Goal: Communication & Community: Answer question/provide support

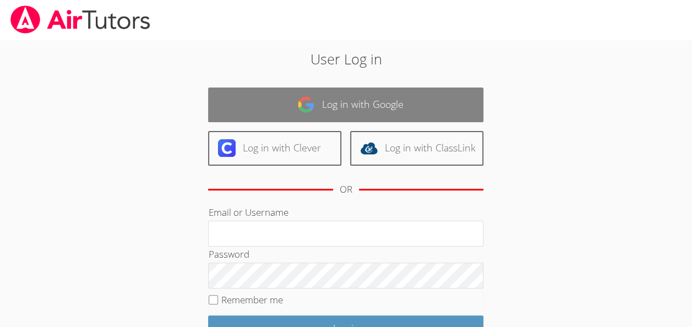
click at [393, 112] on link "Log in with Google" at bounding box center [345, 104] width 275 height 35
click at [360, 97] on link "Log in with Google" at bounding box center [345, 104] width 275 height 35
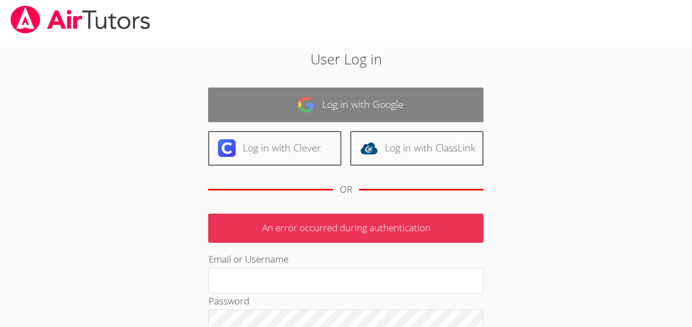
click at [360, 97] on link "Log in with Google" at bounding box center [345, 104] width 275 height 35
click at [331, 119] on link "Log in with Google" at bounding box center [345, 104] width 275 height 35
click at [346, 106] on link "Log in with Google" at bounding box center [345, 104] width 275 height 35
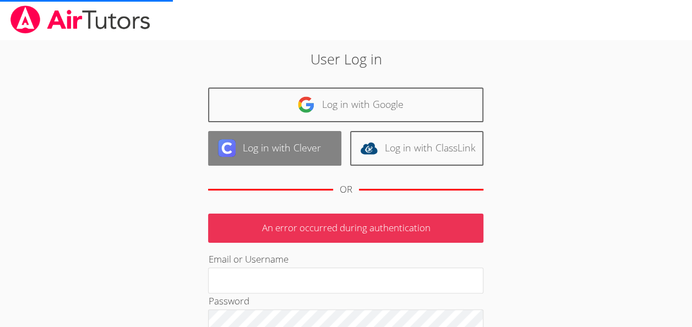
click at [286, 135] on link "Log in with Clever" at bounding box center [274, 148] width 133 height 35
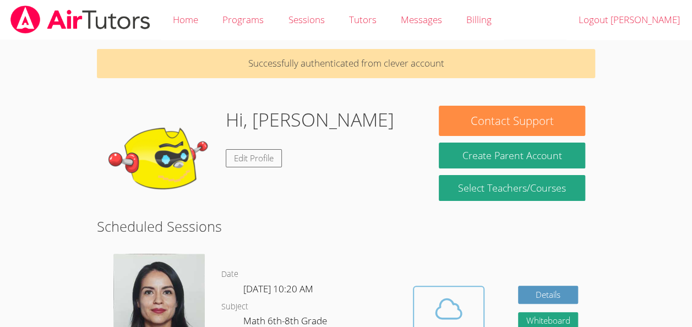
click at [453, 312] on icon at bounding box center [448, 308] width 31 height 31
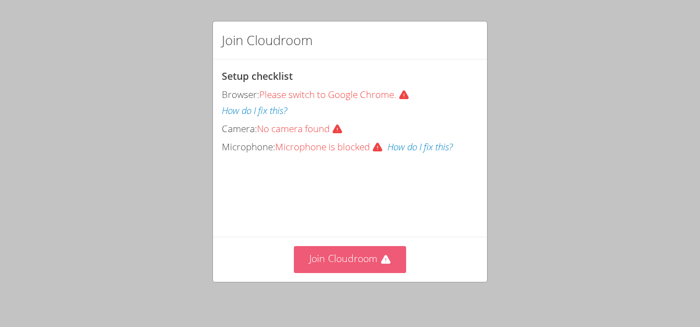
click at [339, 254] on button "Join Cloudroom" at bounding box center [350, 259] width 113 height 27
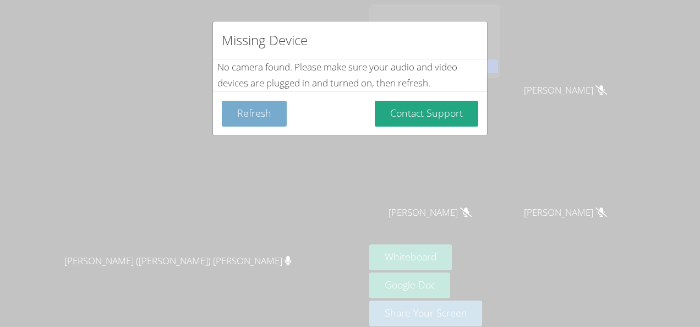
click at [253, 113] on button "Refresh" at bounding box center [254, 114] width 65 height 26
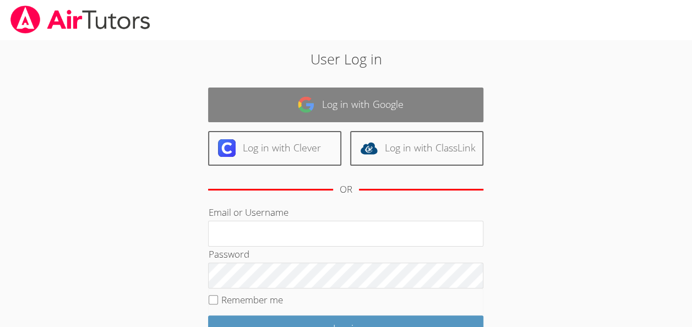
click at [440, 97] on link "Log in with Google" at bounding box center [345, 104] width 275 height 35
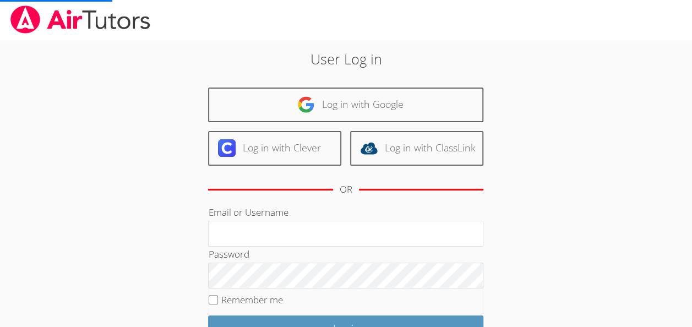
click at [643, 165] on body "User Log in Log in with Google Log in with Clever Log in with ClassLink OR Emai…" at bounding box center [346, 163] width 692 height 327
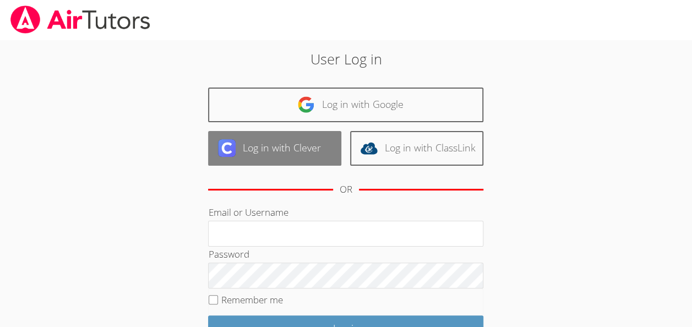
click at [293, 157] on link "Log in with Clever" at bounding box center [274, 148] width 133 height 35
click at [309, 144] on link "Log in with Clever" at bounding box center [274, 148] width 133 height 35
click at [306, 150] on link "Log in with Clever" at bounding box center [274, 148] width 133 height 35
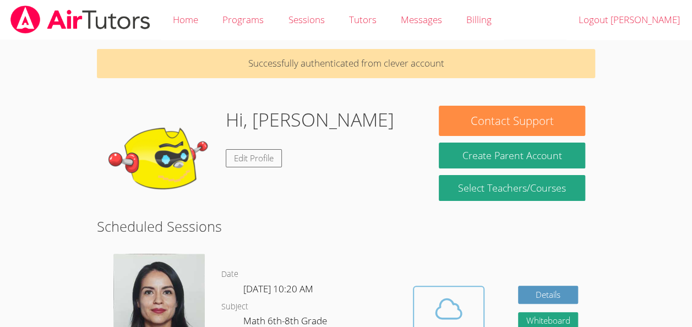
click at [464, 293] on span at bounding box center [448, 308] width 56 height 31
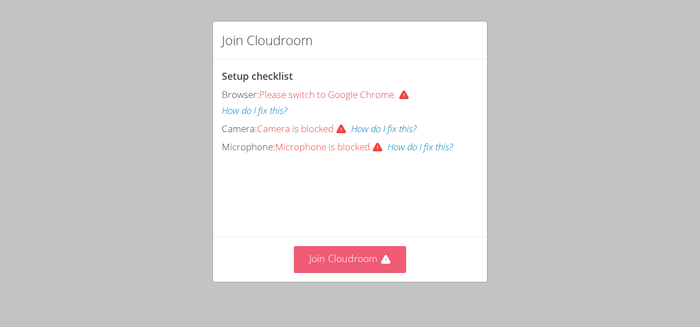
click at [387, 264] on button "Join Cloudroom" at bounding box center [350, 259] width 113 height 27
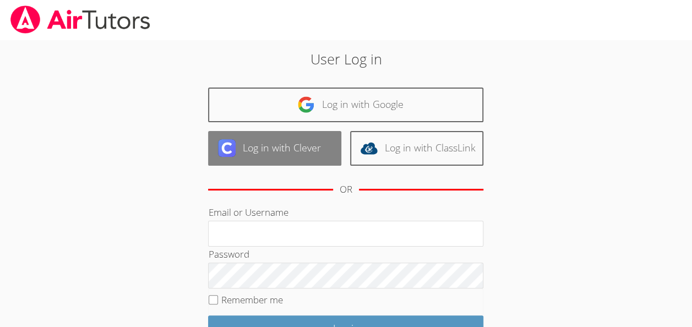
click at [300, 146] on link "Log in with Clever" at bounding box center [274, 148] width 133 height 35
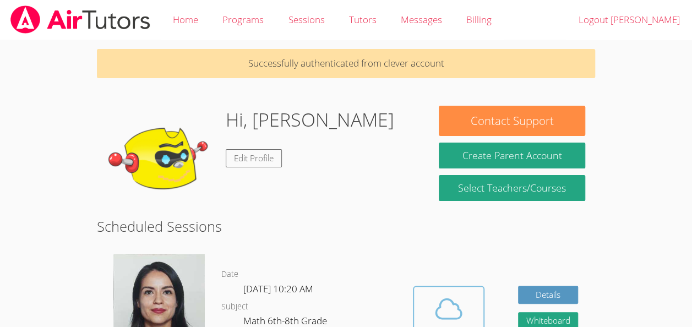
click at [456, 304] on icon at bounding box center [448, 308] width 31 height 31
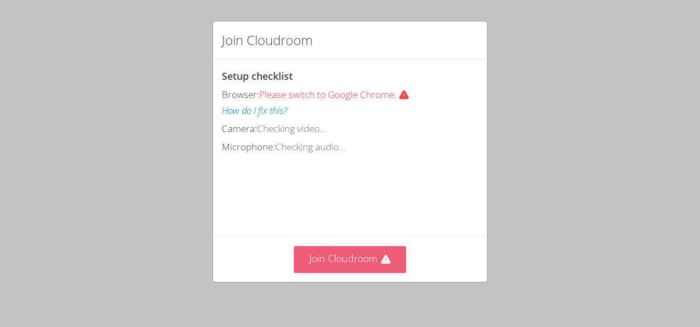
click at [370, 261] on button "Join Cloudroom" at bounding box center [350, 259] width 113 height 27
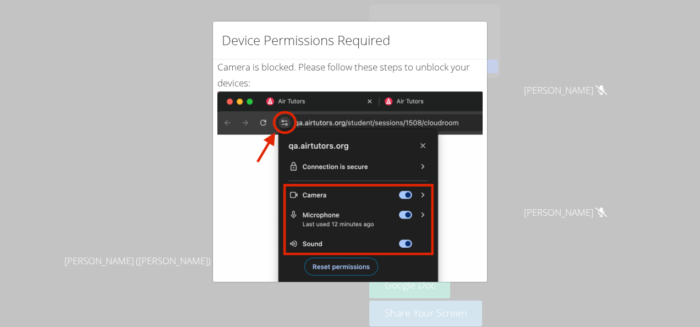
click at [550, 175] on div "Device Permissions Required Camera is blocked . Please follow these steps to un…" at bounding box center [350, 163] width 700 height 327
click at [536, 231] on div "Device Permissions Required Camera is blocked . Please follow these steps to un…" at bounding box center [350, 163] width 700 height 327
click at [392, 13] on div "Device Permissions Required Camera is blocked . Please follow these steps to un…" at bounding box center [350, 163] width 700 height 327
click at [37, 23] on div "Device Permissions Required Camera is blocked . Please follow these steps to un…" at bounding box center [350, 163] width 700 height 327
